Goal: Task Accomplishment & Management: Complete application form

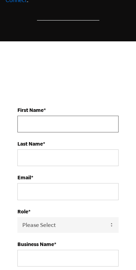
click at [101, 122] on input "First Name *" at bounding box center [67, 124] width 101 height 17
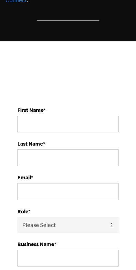
scroll to position [358, 0]
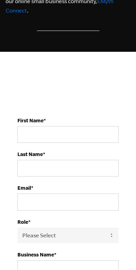
type input "[EMAIL_ADDRESS][DOMAIN_NAME]"
type input "[PERSON_NAME]"
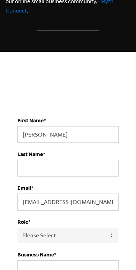
type input "[PERSON_NAME]"
type input "8457066631"
select select
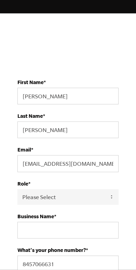
scroll to position [398, 0]
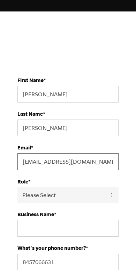
click at [99, 164] on input "[EMAIL_ADDRESS][DOMAIN_NAME]" at bounding box center [67, 161] width 101 height 17
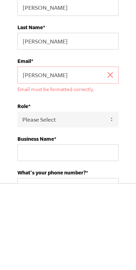
type input "[PERSON_NAME]"
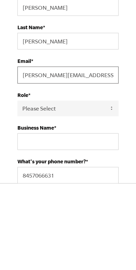
type input "[PERSON_NAME][EMAIL_ADDRESS][DOMAIN_NAME]"
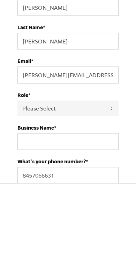
click at [108, 187] on select "Please Select Owner Partner / Co-Owner Executive Employee / Other" at bounding box center [67, 195] width 101 height 16
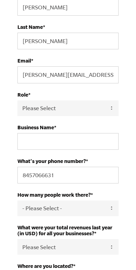
select select "Owner"
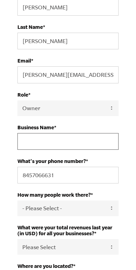
click at [109, 144] on input "Business Name *" at bounding box center [67, 141] width 101 height 17
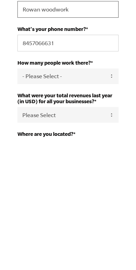
type input "Rowan woodwork"
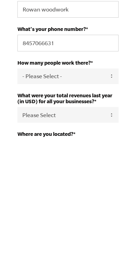
click at [115, 201] on select "- Please Select - 50+ [PHONE_NUMBER] 10-19 4-9 1-3 0 tfa_105 tfa_106 tfa_107 tf…" at bounding box center [67, 209] width 101 height 16
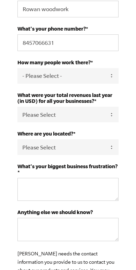
select select "4-9"
click at [111, 121] on select "Please Select 0-75K 76-150K 151-275K 276-500K 501-750K 751-1M 1-2.5M 2.5-5M 5-1…" at bounding box center [67, 115] width 101 height 16
select select "1.2-5M"
click at [118, 148] on select "Please Select [GEOGRAPHIC_DATA] [GEOGRAPHIC_DATA] [GEOGRAPHIC_DATA] [GEOGRAPHIC…" at bounding box center [67, 147] width 101 height 16
select select "[GEOGRAPHIC_DATA]"
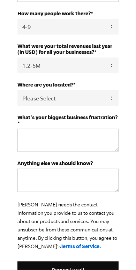
scroll to position [667, 0]
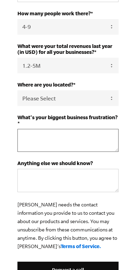
click at [30, 141] on textarea "What's your biggest business frustration? *" at bounding box center [67, 140] width 101 height 23
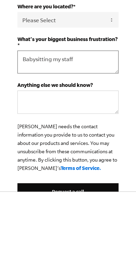
type textarea "Babysitting my staff"
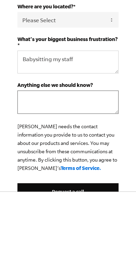
click at [95, 169] on textarea "Anything else we should know?" at bounding box center [67, 180] width 101 height 23
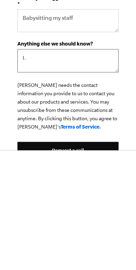
type textarea "I"
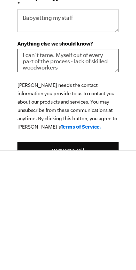
scroll to position [2, 0]
click at [105, 169] on textarea "I can’t tame. Myself out of every part of the process - lack of skilled woodwor…" at bounding box center [67, 180] width 101 height 23
click at [63, 169] on textarea "I can’t tame. Myself out of every part of the process - lack of skilled woodwor…" at bounding box center [67, 180] width 101 height 23
click at [60, 169] on textarea "I can’t tame. Myself out of every part of the process - lack of skilled woodwor…" at bounding box center [67, 180] width 101 height 23
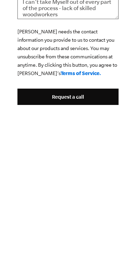
type textarea "I can’t take Myself out of every part of the process - lack of skilled woodwork…"
click at [87, 221] on input "Request a call" at bounding box center [67, 229] width 101 height 17
